Goal: Use online tool/utility: Utilize a website feature to perform a specific function

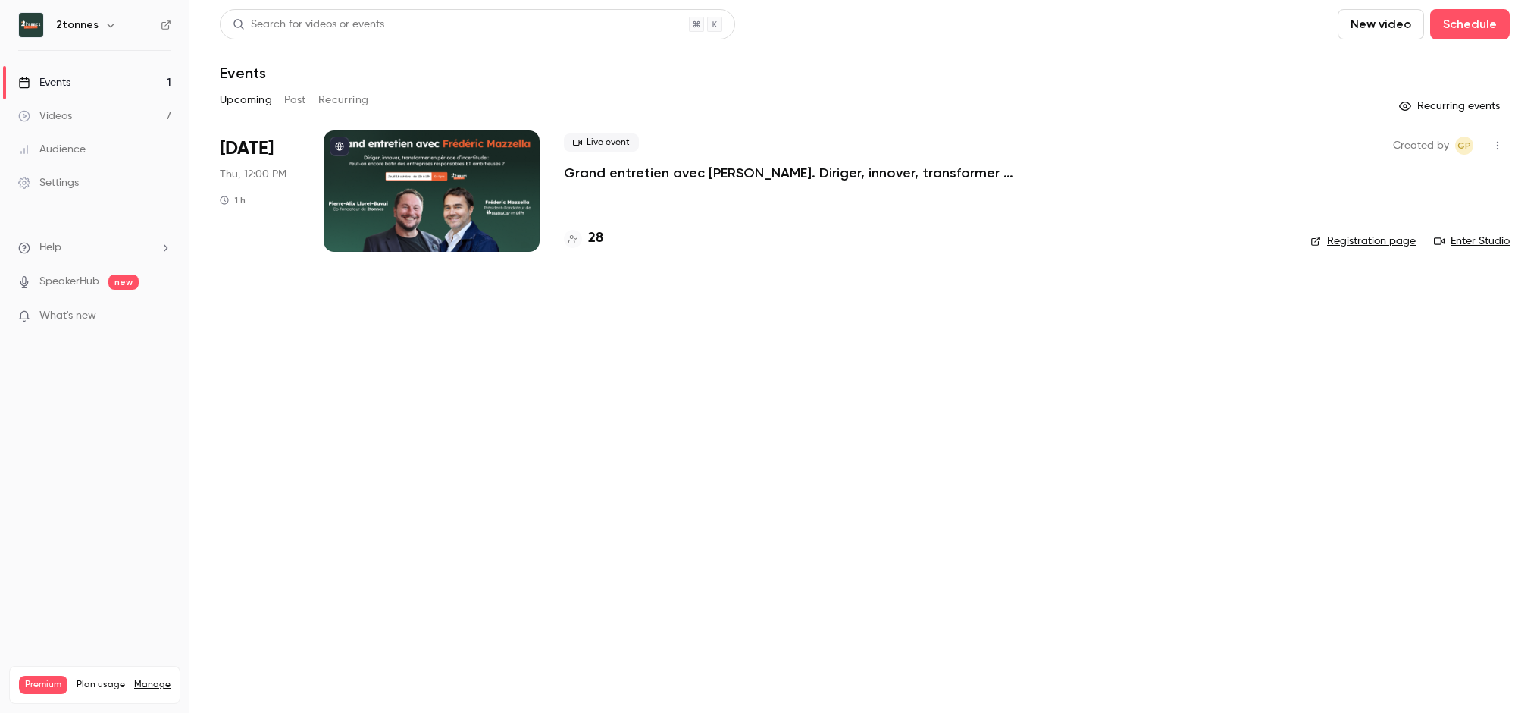
click at [68, 120] on div "Videos" at bounding box center [45, 115] width 54 height 15
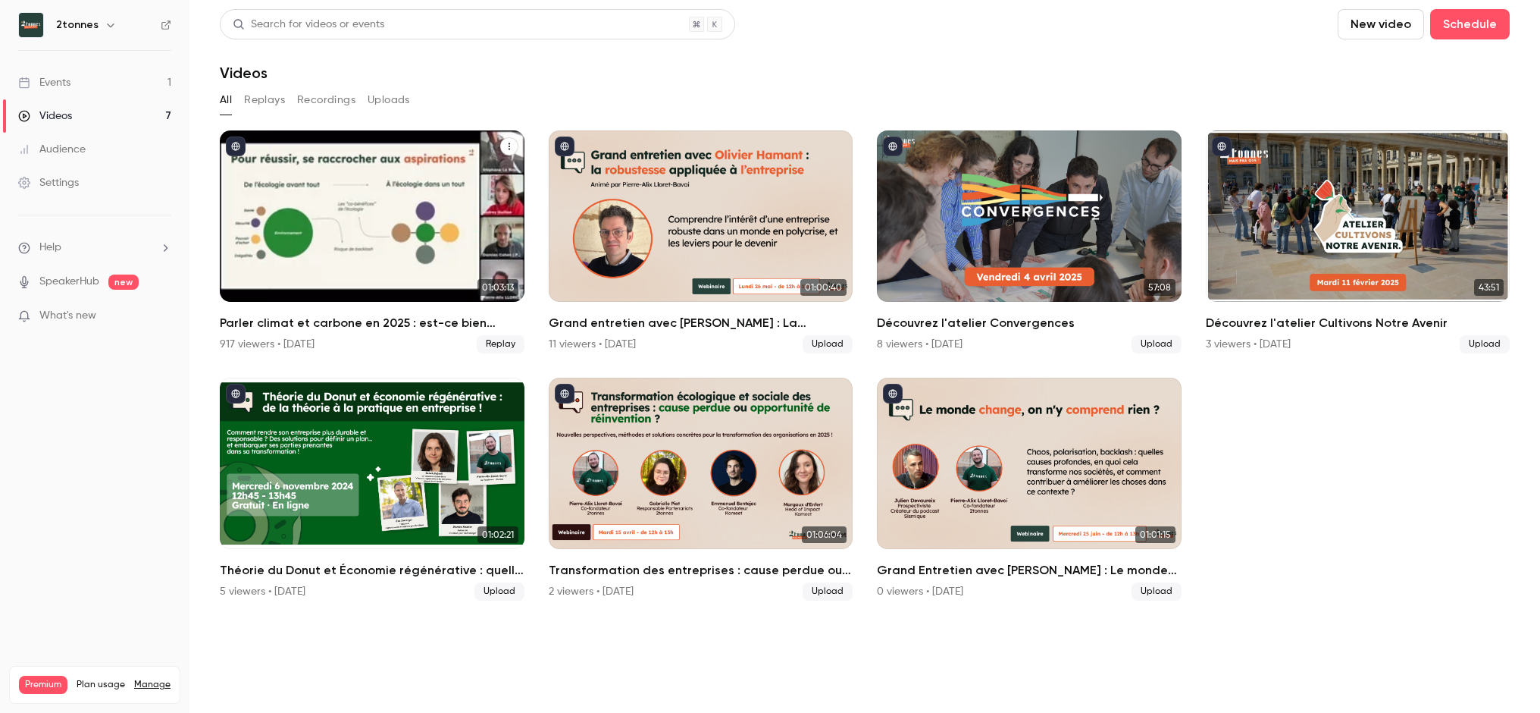
click at [306, 215] on div "Parler climat et carbone en 2025 : est-ce bien raisonnable ?" at bounding box center [372, 215] width 305 height 171
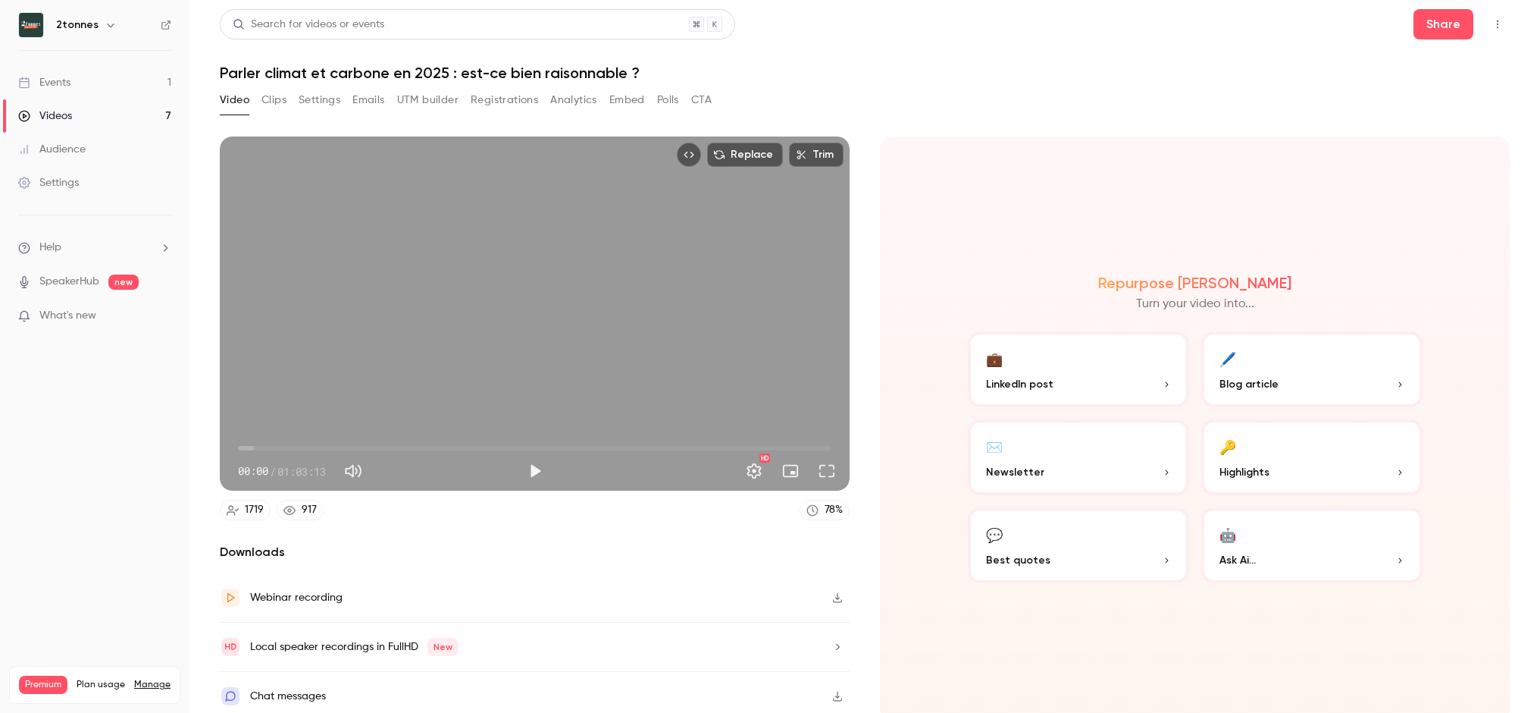
click at [429, 94] on button "UTM builder" at bounding box center [427, 100] width 61 height 24
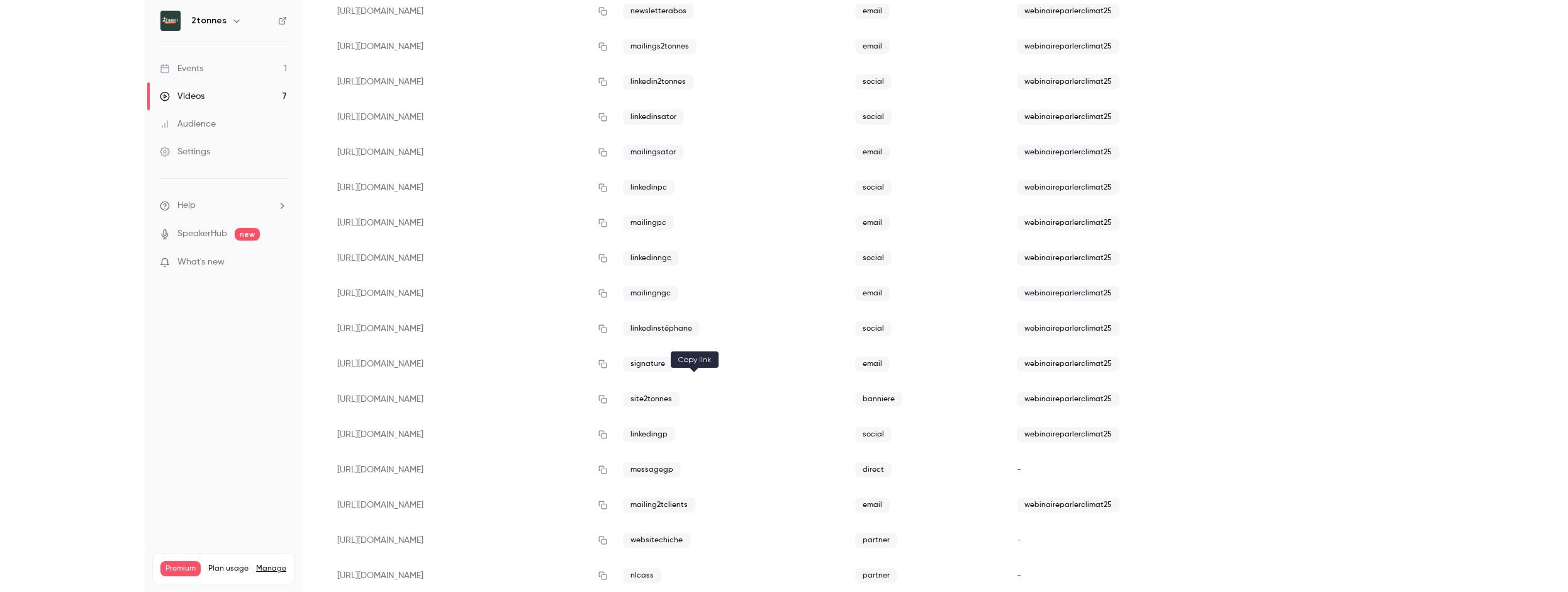
scroll to position [200, 0]
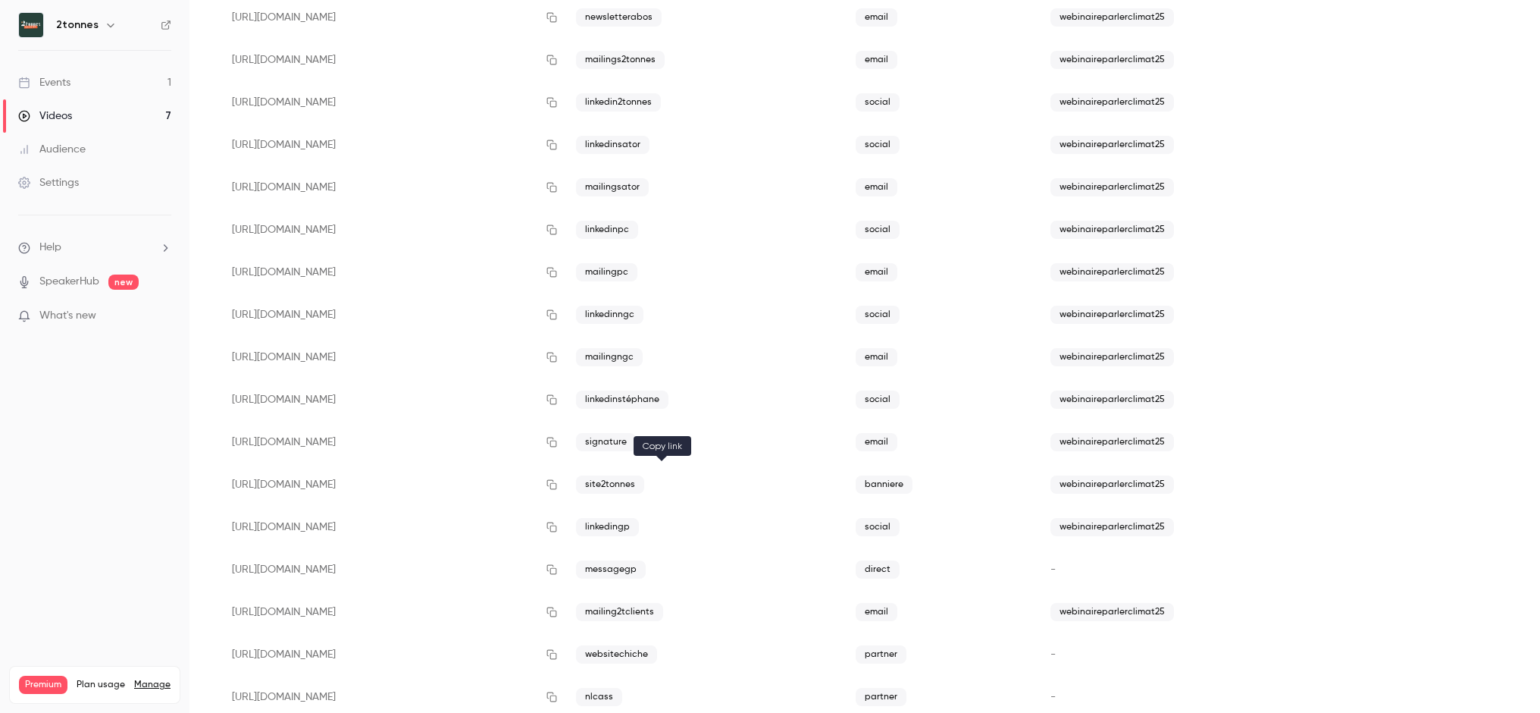
click at [558, 481] on icon "button" at bounding box center [552, 484] width 12 height 11
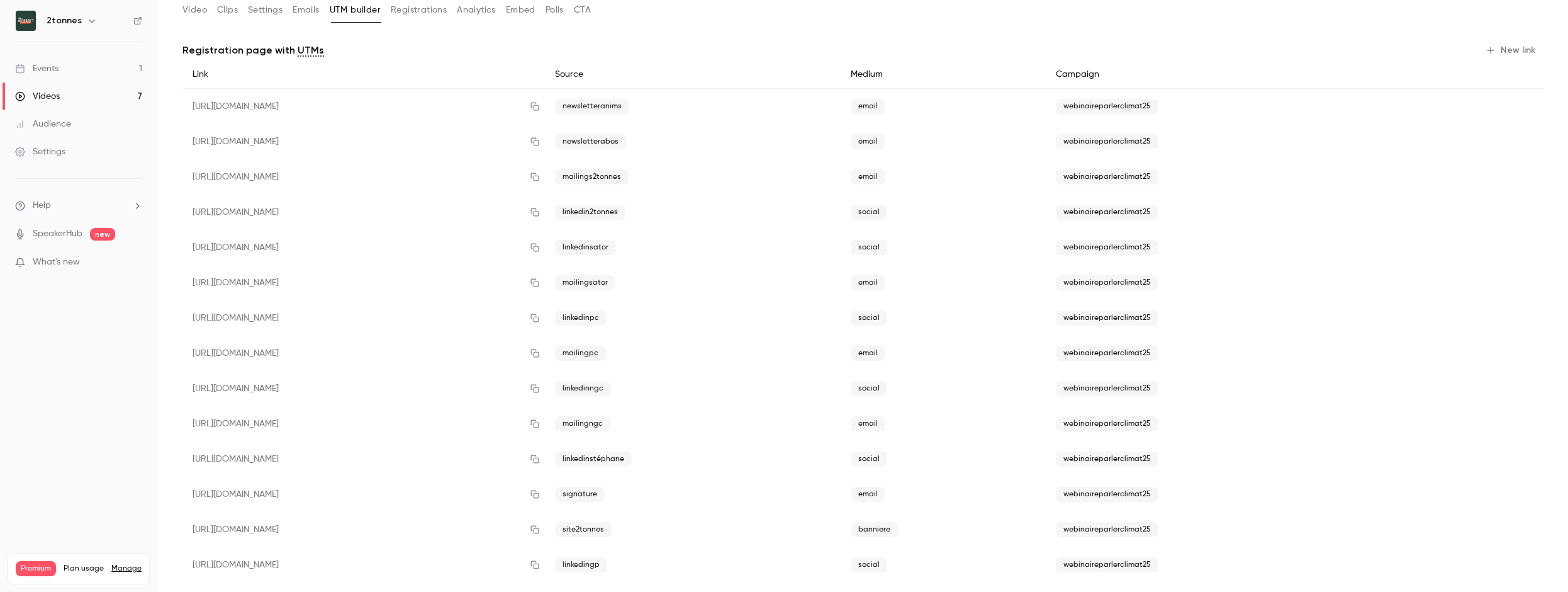
scroll to position [0, 0]
